Goal: Task Accomplishment & Management: Complete application form

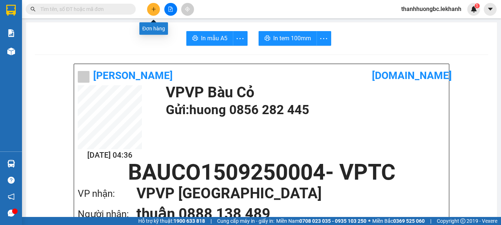
click at [150, 10] on button at bounding box center [153, 9] width 13 height 13
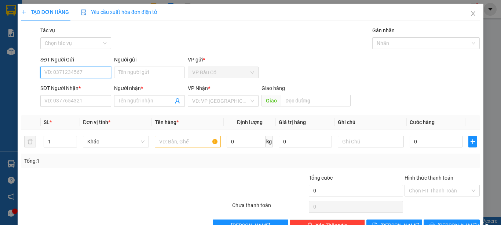
click at [78, 73] on input "SĐT Người Gửi" at bounding box center [75, 73] width 71 height 12
type input "0347872639"
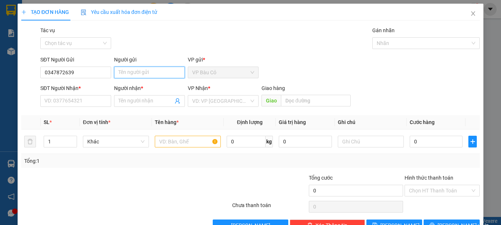
click at [122, 71] on input "Người gửi" at bounding box center [149, 73] width 71 height 12
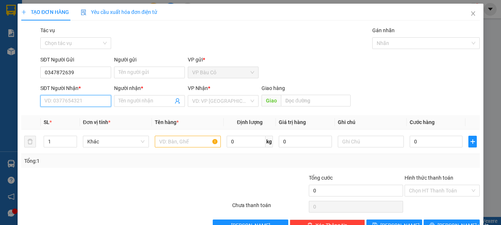
click at [87, 103] on input "SĐT Người Nhận *" at bounding box center [75, 101] width 71 height 12
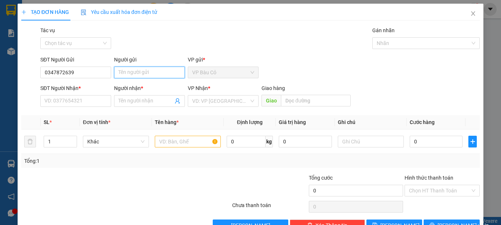
click at [159, 71] on input "Người gửi" at bounding box center [149, 73] width 71 height 12
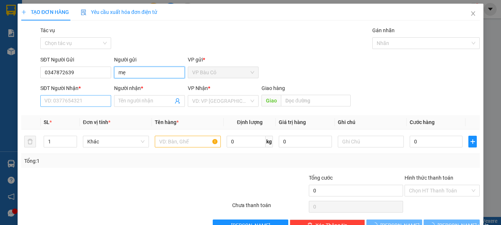
type input "mẹ"
click at [66, 104] on input "SĐT Người Nhận *" at bounding box center [75, 101] width 71 height 12
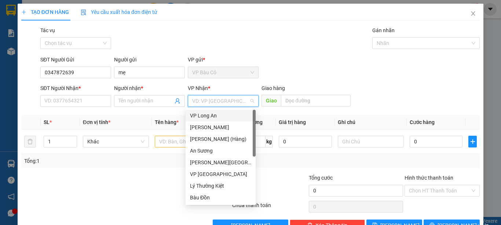
click at [207, 99] on input "search" at bounding box center [220, 101] width 57 height 11
click at [213, 150] on div "An Sương" at bounding box center [220, 151] width 61 height 8
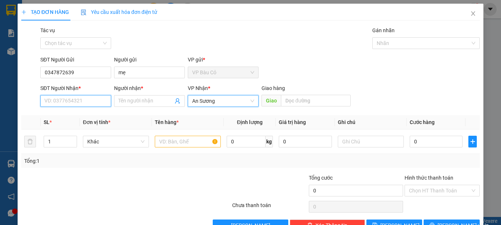
click at [92, 104] on input "SĐT Người Nhận *" at bounding box center [75, 101] width 71 height 12
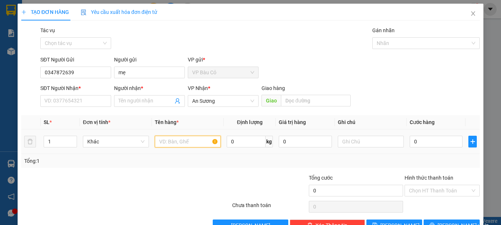
click at [206, 143] on input "text" at bounding box center [188, 142] width 66 height 12
type input "hồ sơ"
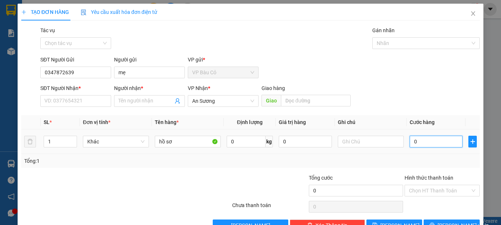
click at [426, 147] on input "0" at bounding box center [436, 142] width 53 height 12
type input "3"
type input "30"
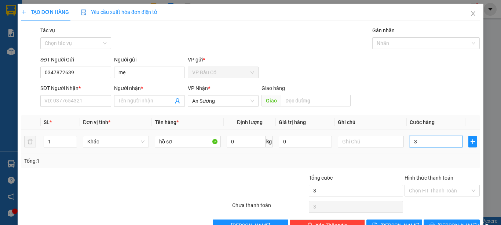
type input "30"
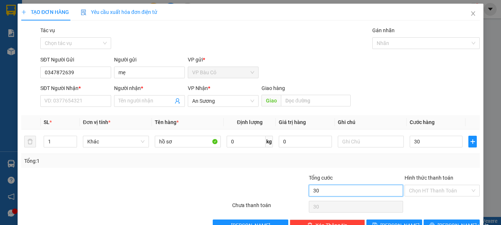
type input "30.000"
click at [330, 190] on input "30.000" at bounding box center [356, 191] width 94 height 12
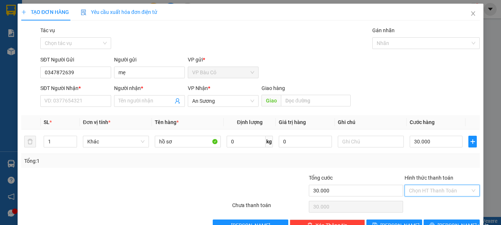
click at [426, 193] on input "Hình thức thanh toán" at bounding box center [439, 191] width 61 height 11
click at [428, 206] on div "Tại văn phòng" at bounding box center [437, 206] width 66 height 8
type input "0"
click at [85, 101] on input "SĐT Người Nhận *" at bounding box center [75, 101] width 71 height 12
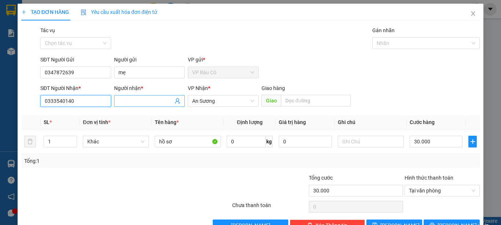
type input "0333540140"
click at [141, 101] on input "Người nhận *" at bounding box center [145, 101] width 55 height 8
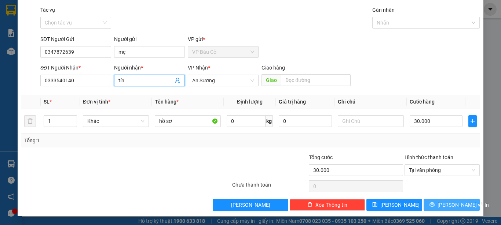
type input "tín"
click at [458, 208] on span "[PERSON_NAME] và In" at bounding box center [462, 205] width 51 height 8
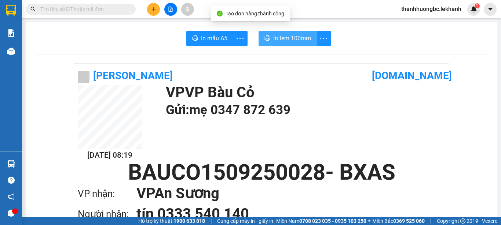
click at [306, 38] on span "In tem 100mm" at bounding box center [292, 38] width 38 height 9
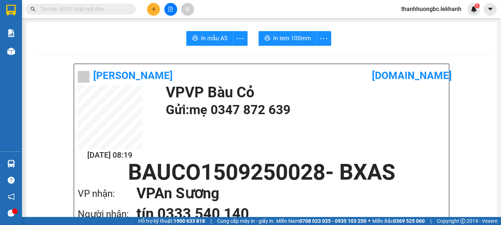
scroll to position [61, 0]
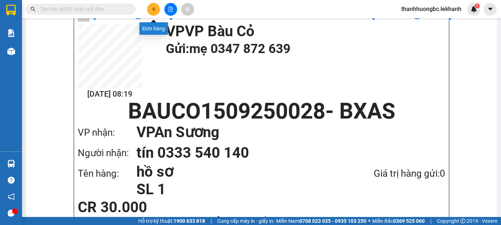
click at [150, 10] on button at bounding box center [153, 9] width 13 height 13
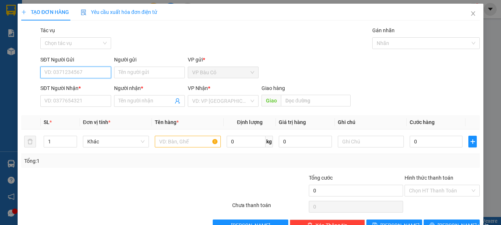
click at [96, 68] on input "SĐT Người Gửi" at bounding box center [75, 73] width 71 height 12
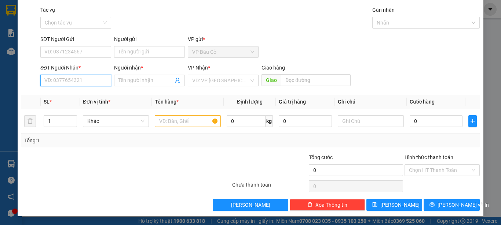
click at [78, 81] on input "SĐT Người Nhận *" at bounding box center [75, 81] width 71 height 12
type input "0364127426"
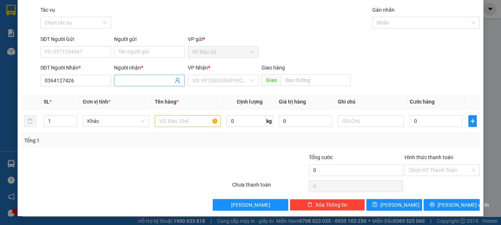
click at [154, 80] on input "Người nhận *" at bounding box center [145, 81] width 55 height 8
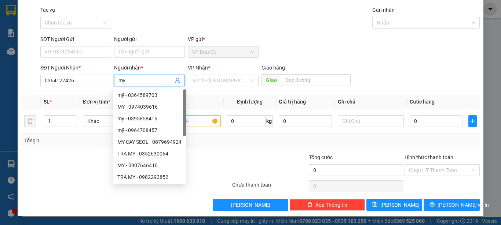
type input "my"
click at [205, 74] on div "VP Nhận *" at bounding box center [223, 69] width 71 height 11
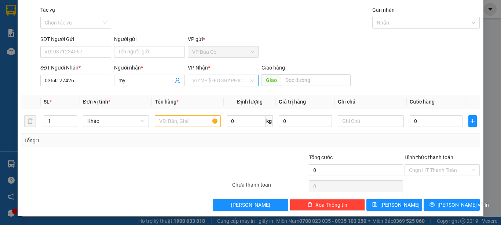
click at [205, 83] on input "search" at bounding box center [220, 80] width 57 height 11
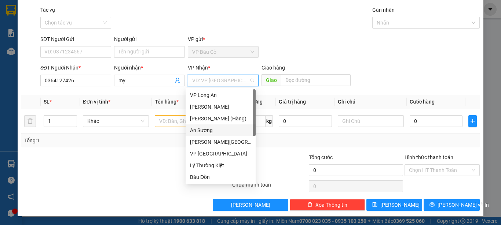
click at [205, 128] on div "An Sương" at bounding box center [220, 130] width 61 height 8
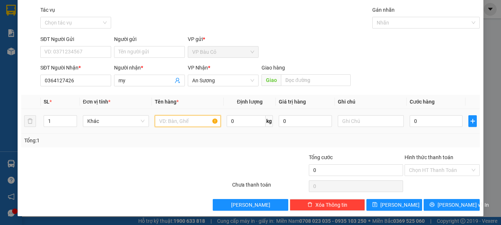
click at [173, 117] on input "text" at bounding box center [188, 121] width 66 height 12
type input "x"
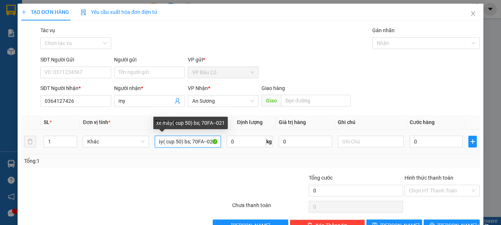
scroll to position [0, 15]
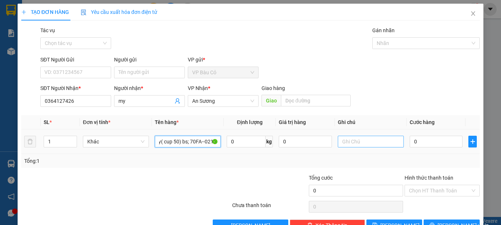
type input "xe máy( cup 50) bs; 70FA--0217"
click at [366, 140] on input "text" at bounding box center [371, 142] width 66 height 12
type input "có kèm cà vet xe"
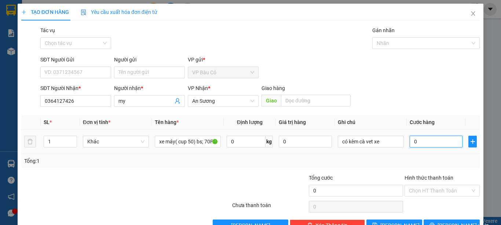
click at [422, 141] on input "0" at bounding box center [436, 142] width 53 height 12
type input "2"
type input "20"
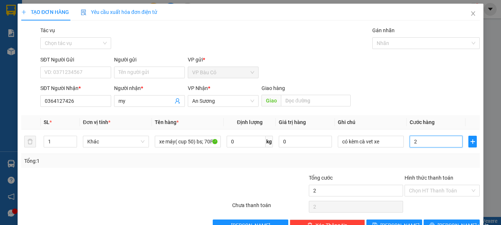
type input "20"
type input "200"
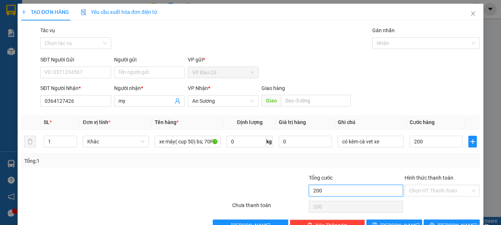
type input "200.000"
click at [389, 196] on input "200.000" at bounding box center [356, 191] width 94 height 12
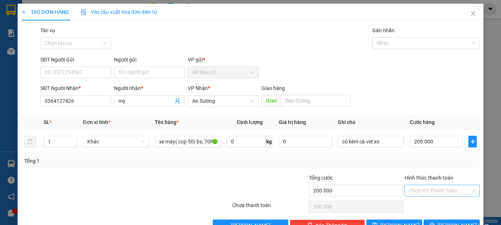
click at [421, 192] on input "Hình thức thanh toán" at bounding box center [439, 191] width 61 height 11
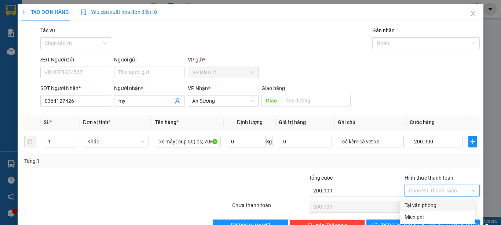
click at [421, 208] on div "Tại văn phòng" at bounding box center [437, 206] width 66 height 8
type input "0"
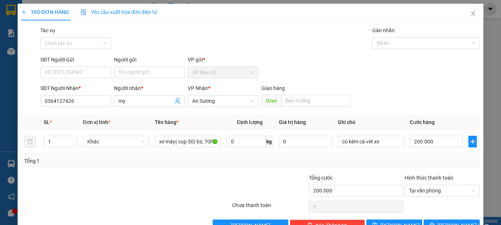
click at [374, 175] on div "Tổng cước" at bounding box center [356, 179] width 94 height 11
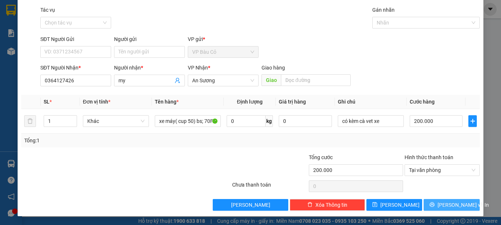
click at [452, 206] on span "[PERSON_NAME] và In" at bounding box center [462, 205] width 51 height 8
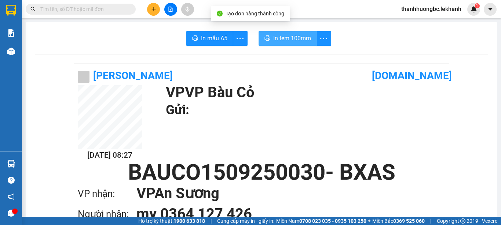
click at [292, 39] on span "In tem 100mm" at bounding box center [292, 38] width 38 height 9
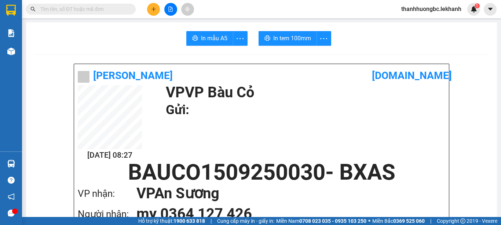
click at [153, 10] on icon "plus" at bounding box center [153, 9] width 5 height 5
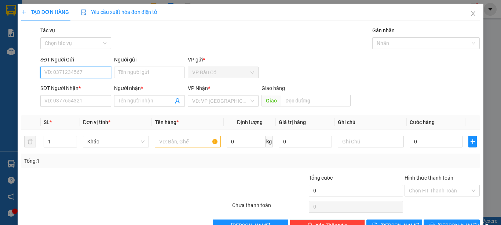
click at [93, 76] on input "SĐT Người Gửi" at bounding box center [75, 73] width 71 height 12
click at [80, 85] on div "0965848424 - toàn" at bounding box center [74, 87] width 61 height 8
type input "0965848424"
type input "toàn"
type input "0345579022"
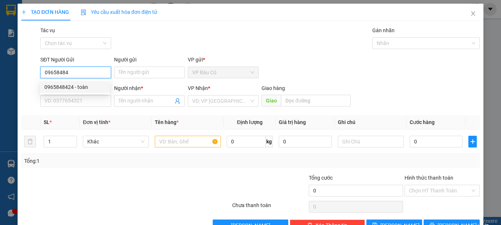
type input "dĩ"
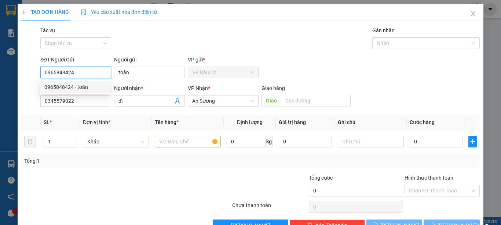
type input "30.000"
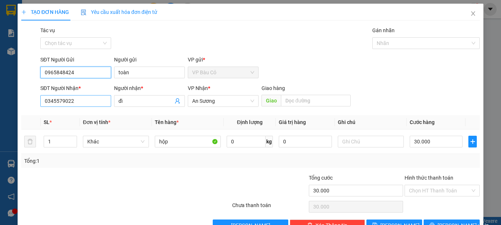
type input "0965848424"
click at [84, 96] on input "0345579022" at bounding box center [75, 101] width 71 height 12
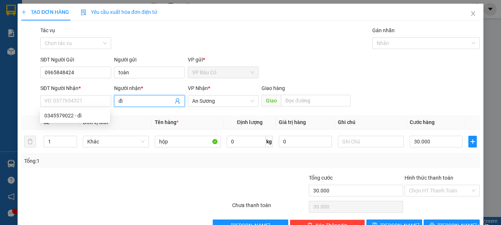
click at [128, 102] on input "dĩ" at bounding box center [145, 101] width 55 height 8
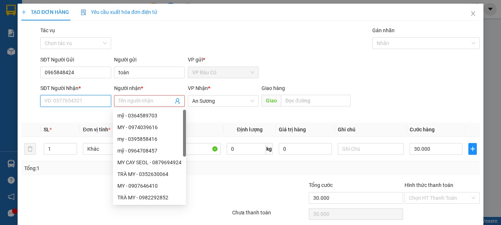
click at [85, 103] on input "SĐT Người Nhận *" at bounding box center [75, 101] width 71 height 12
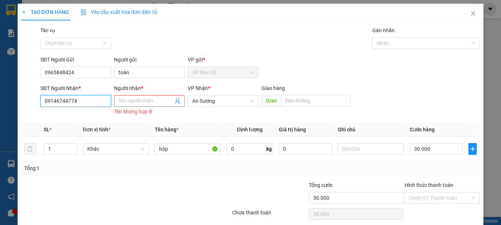
click at [67, 102] on input "09146744774" at bounding box center [75, 101] width 71 height 12
type input "0914674774"
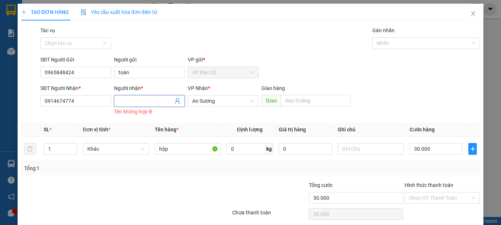
click at [142, 104] on input "Người nhận *" at bounding box center [145, 101] width 55 height 8
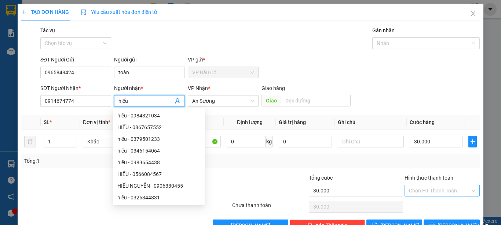
type input "hiếu"
click at [454, 192] on input "Hình thức thanh toán" at bounding box center [439, 191] width 61 height 11
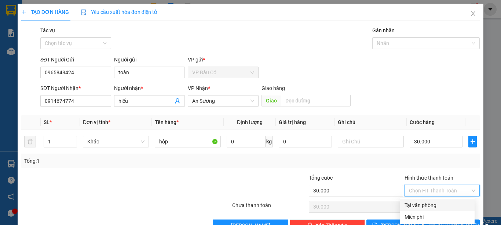
click at [437, 202] on div "Tại văn phòng" at bounding box center [437, 206] width 66 height 8
type input "0"
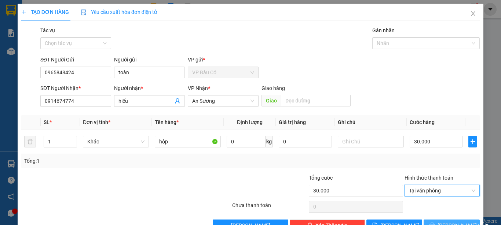
scroll to position [21, 0]
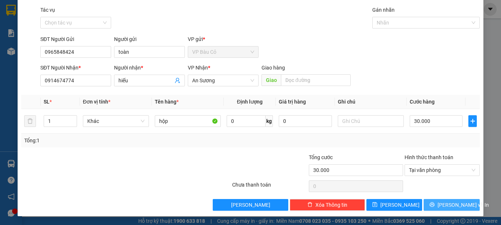
click at [451, 209] on span "[PERSON_NAME] và In" at bounding box center [462, 205] width 51 height 8
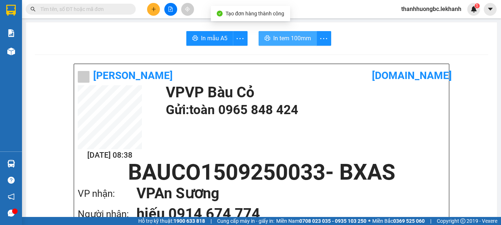
click at [310, 43] on button "In tem 100mm" at bounding box center [287, 38] width 58 height 15
